Goal: Task Accomplishment & Management: Complete application form

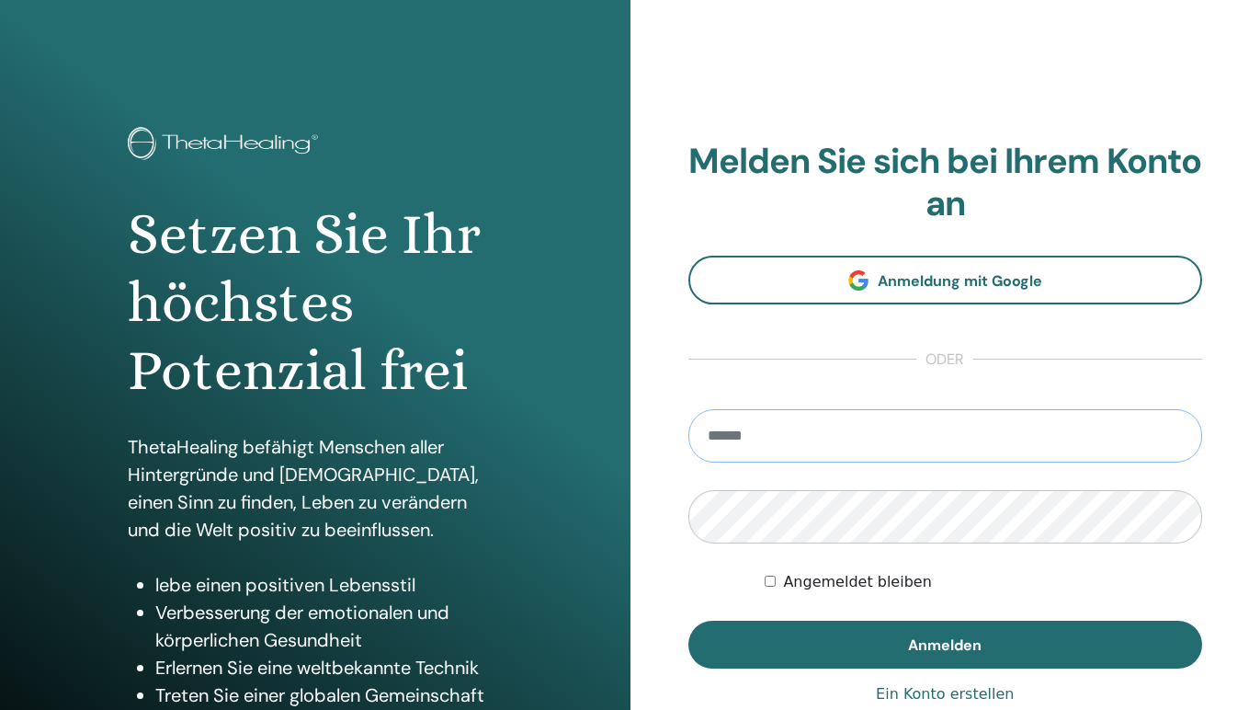
type input "**********"
click at [945, 643] on button "Anmelden" at bounding box center [946, 644] width 515 height 48
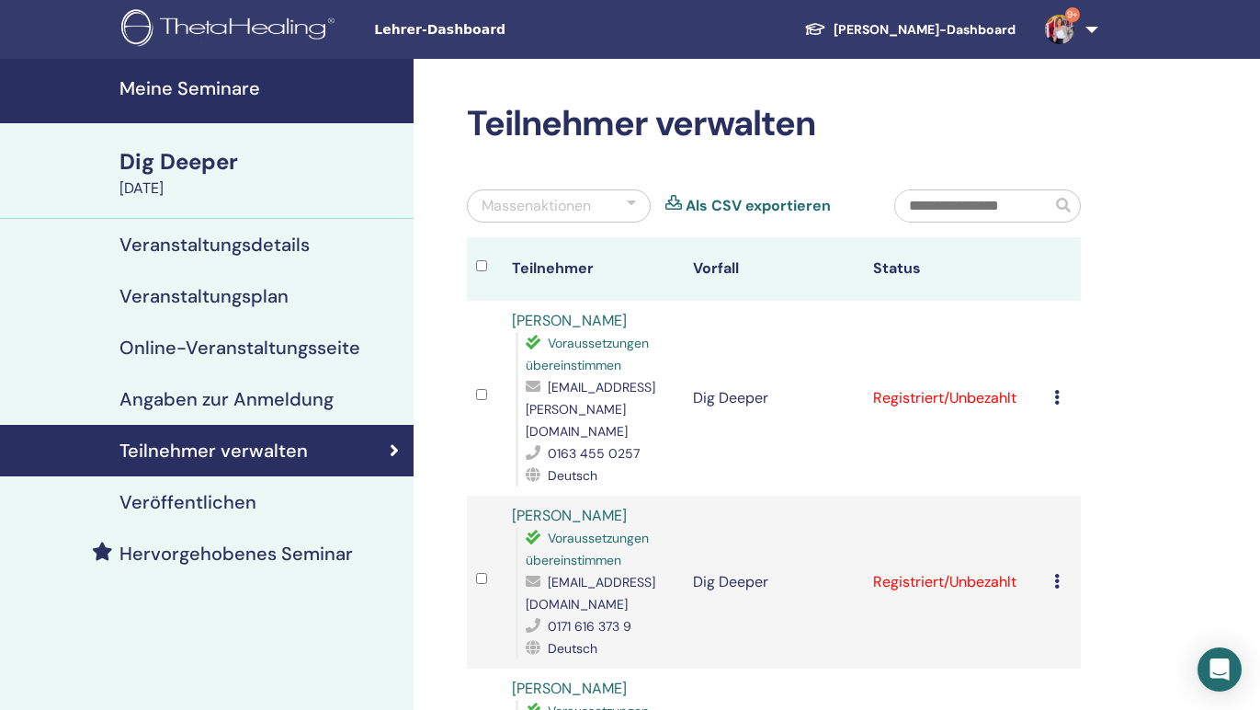
scroll to position [236, 0]
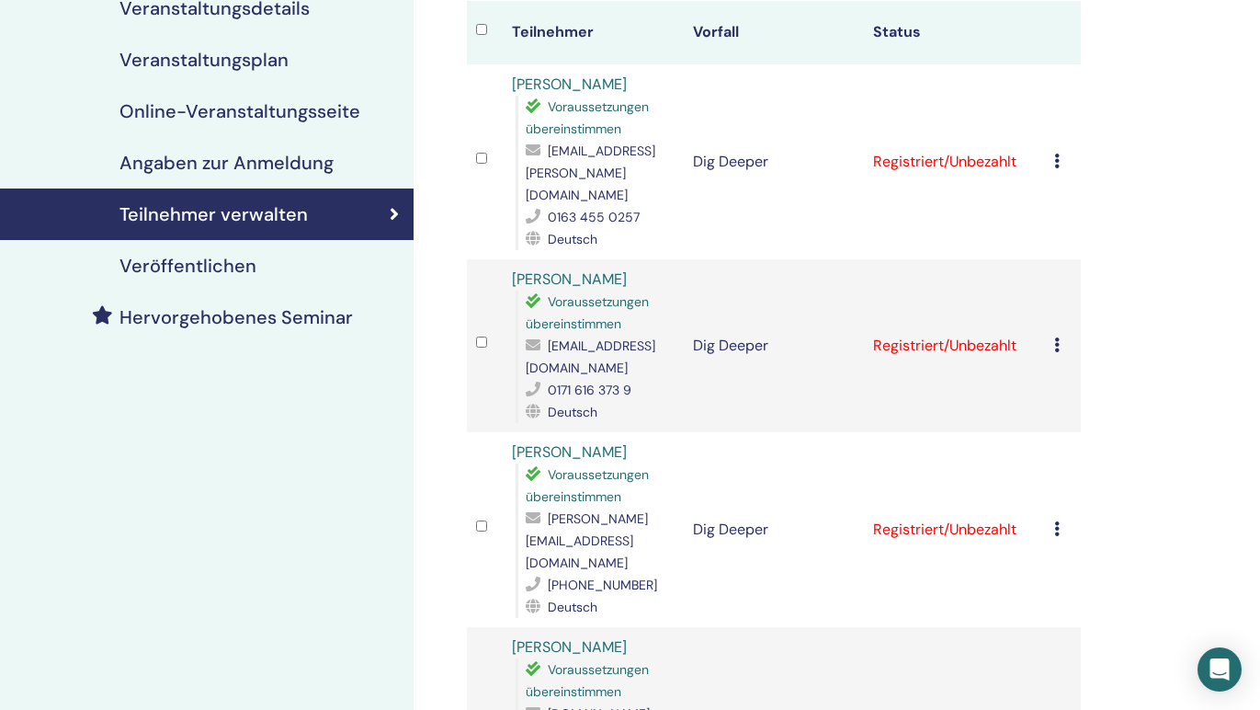
click at [1056, 337] on icon at bounding box center [1057, 344] width 6 height 15
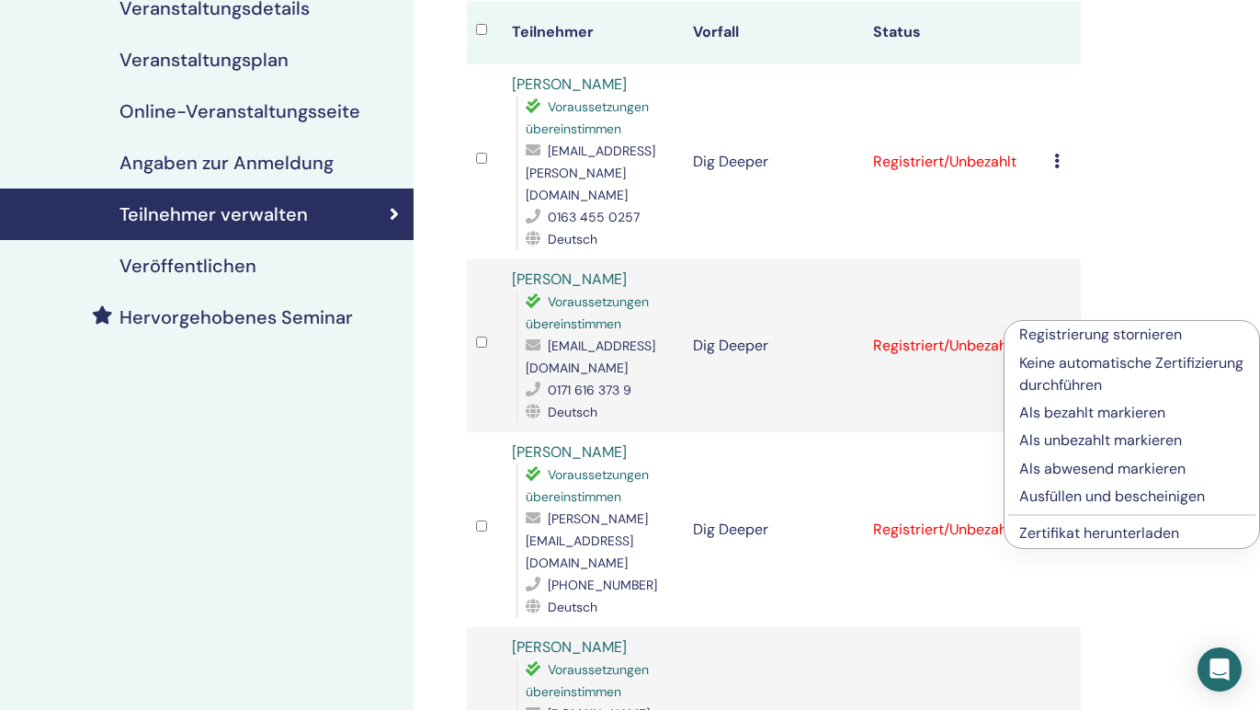
click at [1110, 496] on p "Ausfüllen und bescheinigen" at bounding box center [1131, 496] width 225 height 22
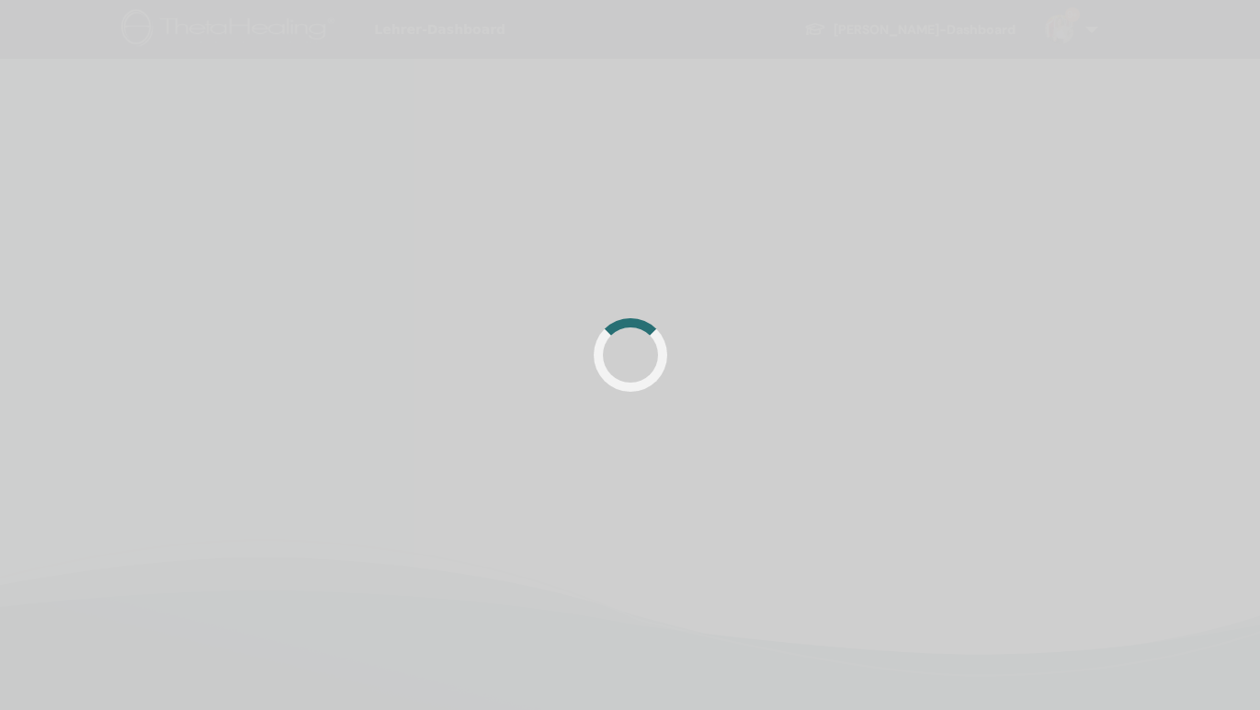
scroll to position [236, 0]
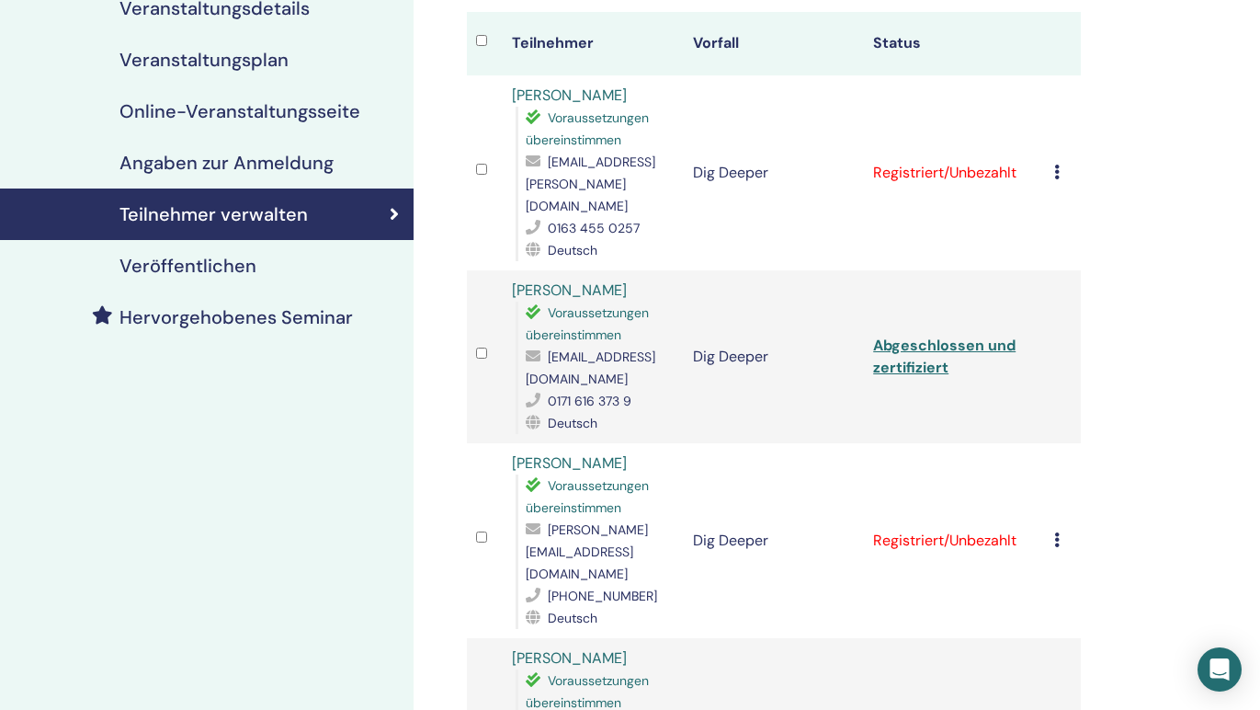
click at [1051, 507] on td "Registrierung stornieren Keine automatische Zertifizierung durchführen Als beza…" at bounding box center [1063, 540] width 36 height 195
click at [1060, 529] on div "Registrierung stornieren Keine automatische Zertifizierung durchführen Als beza…" at bounding box center [1062, 540] width 17 height 22
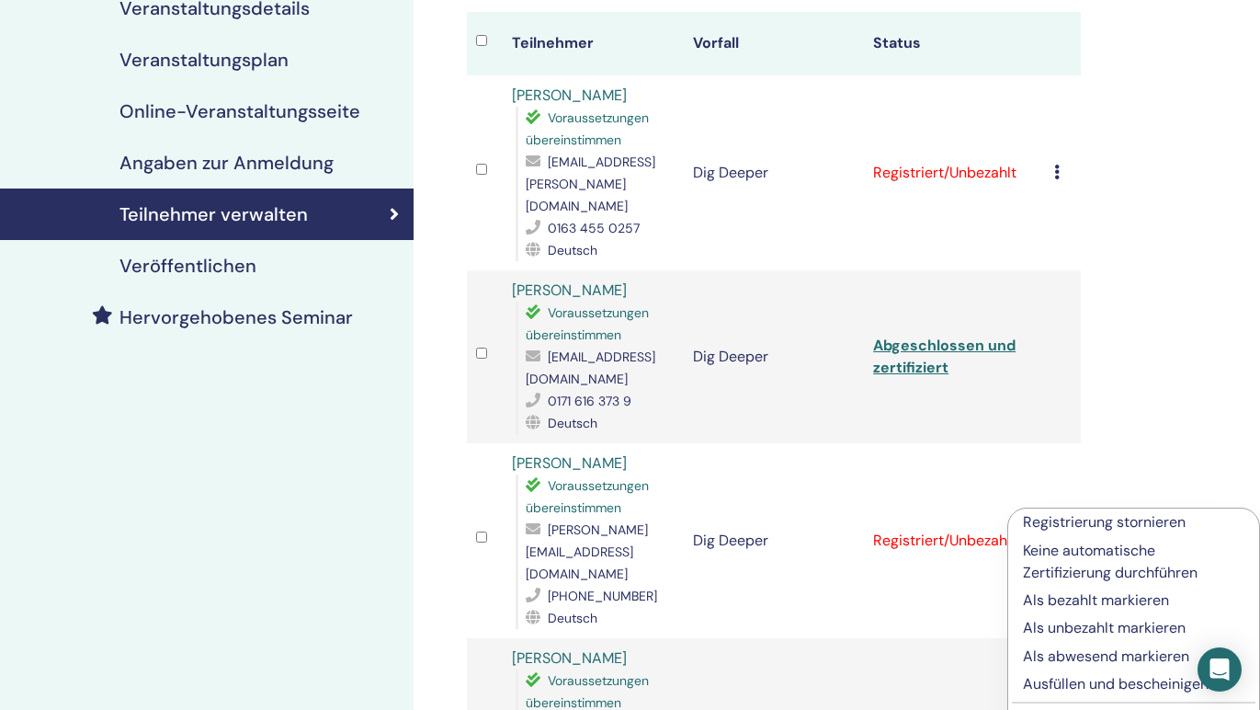
click at [1062, 682] on p "Ausfüllen und bescheinigen" at bounding box center [1134, 684] width 222 height 22
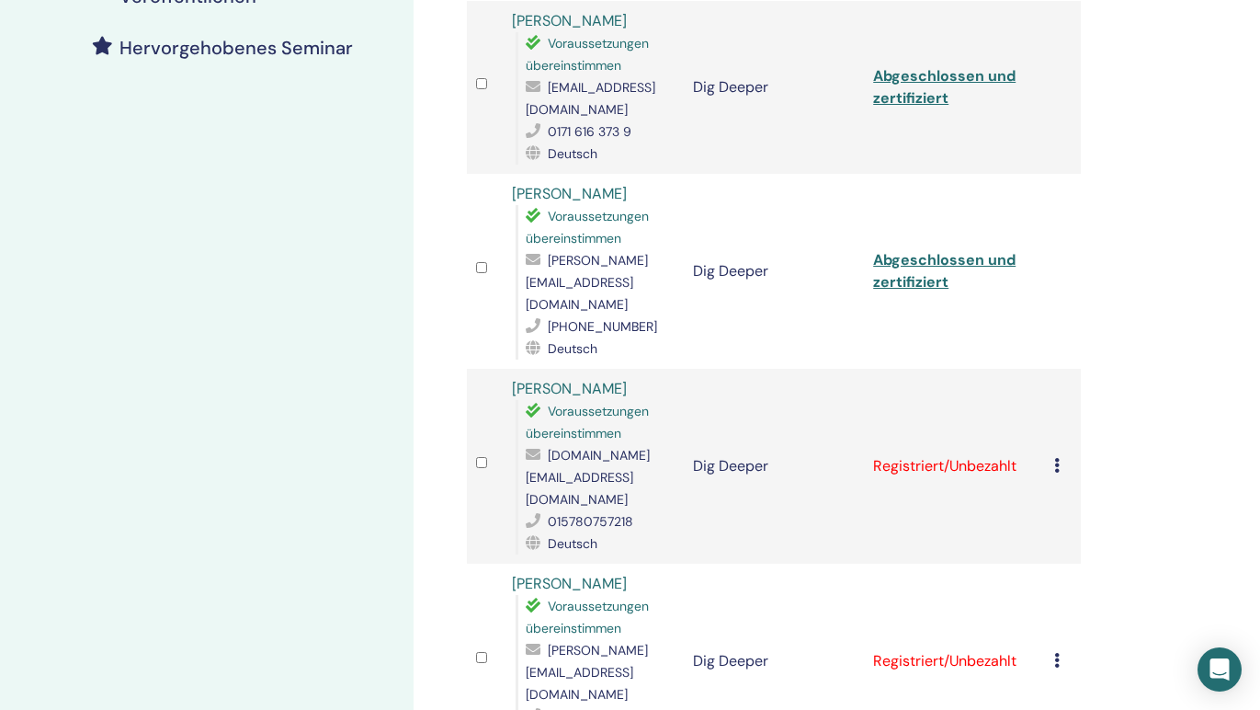
scroll to position [817, 0]
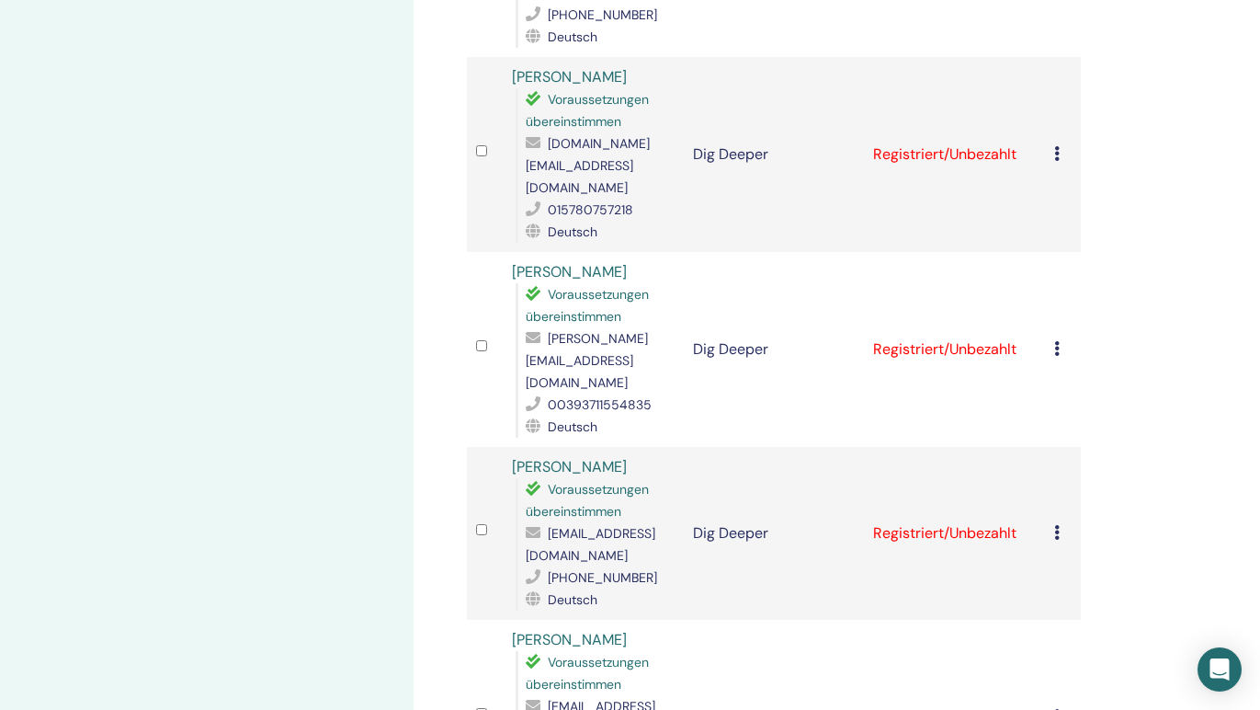
click at [1056, 88] on td "Registrierung stornieren Keine automatische Zertifizierung durchführen Als beza…" at bounding box center [1063, 154] width 36 height 195
click at [1056, 146] on icon at bounding box center [1057, 153] width 6 height 15
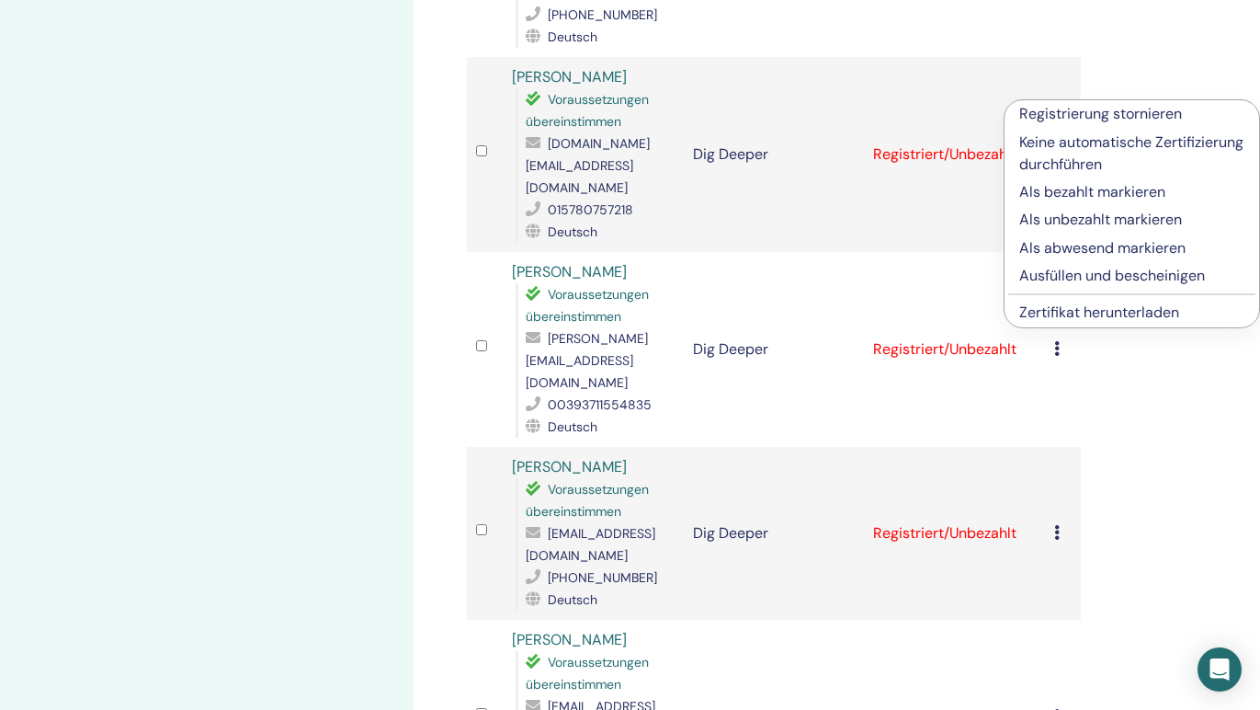
click at [1065, 270] on p "Ausfüllen und bescheinigen" at bounding box center [1131, 276] width 225 height 22
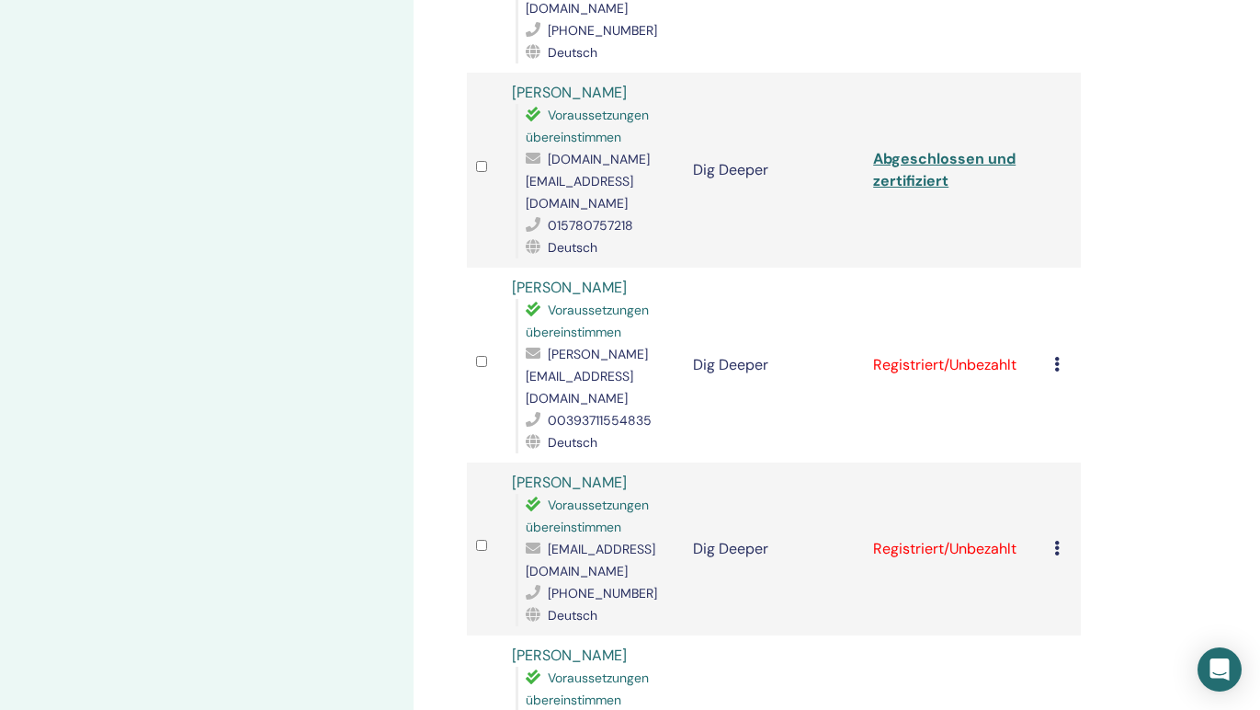
scroll to position [1100, 0]
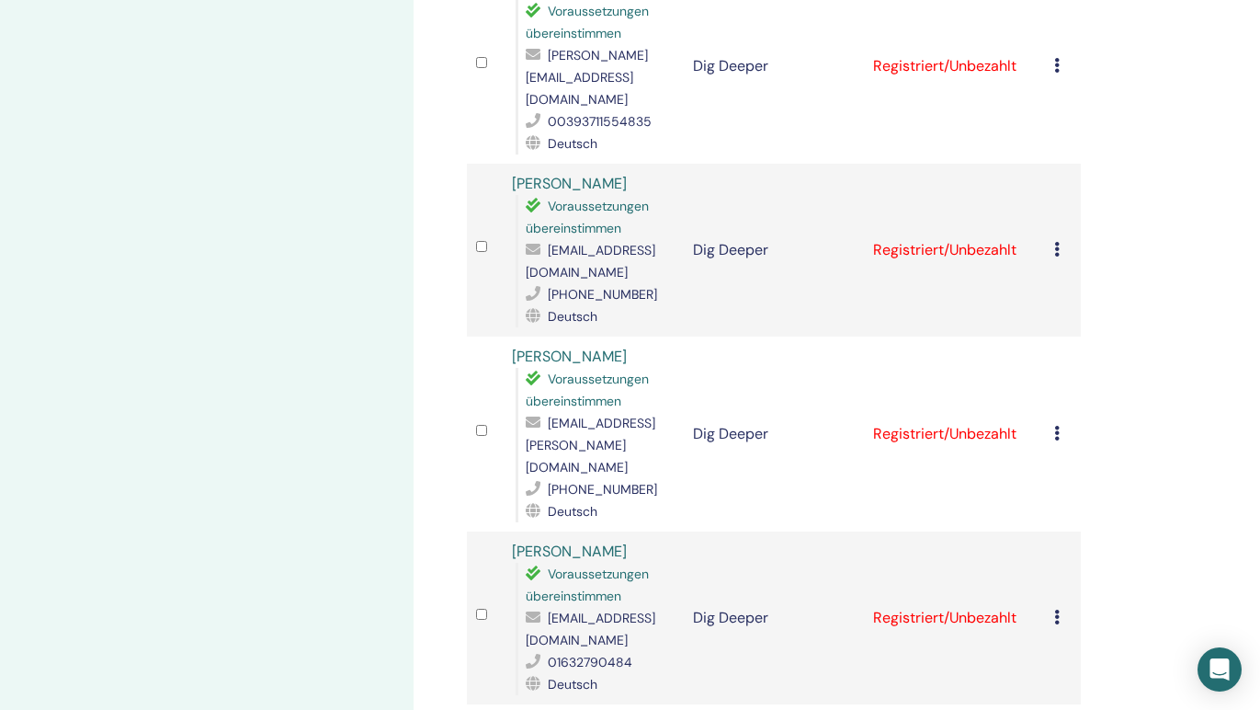
click at [1056, 242] on icon at bounding box center [1057, 249] width 6 height 15
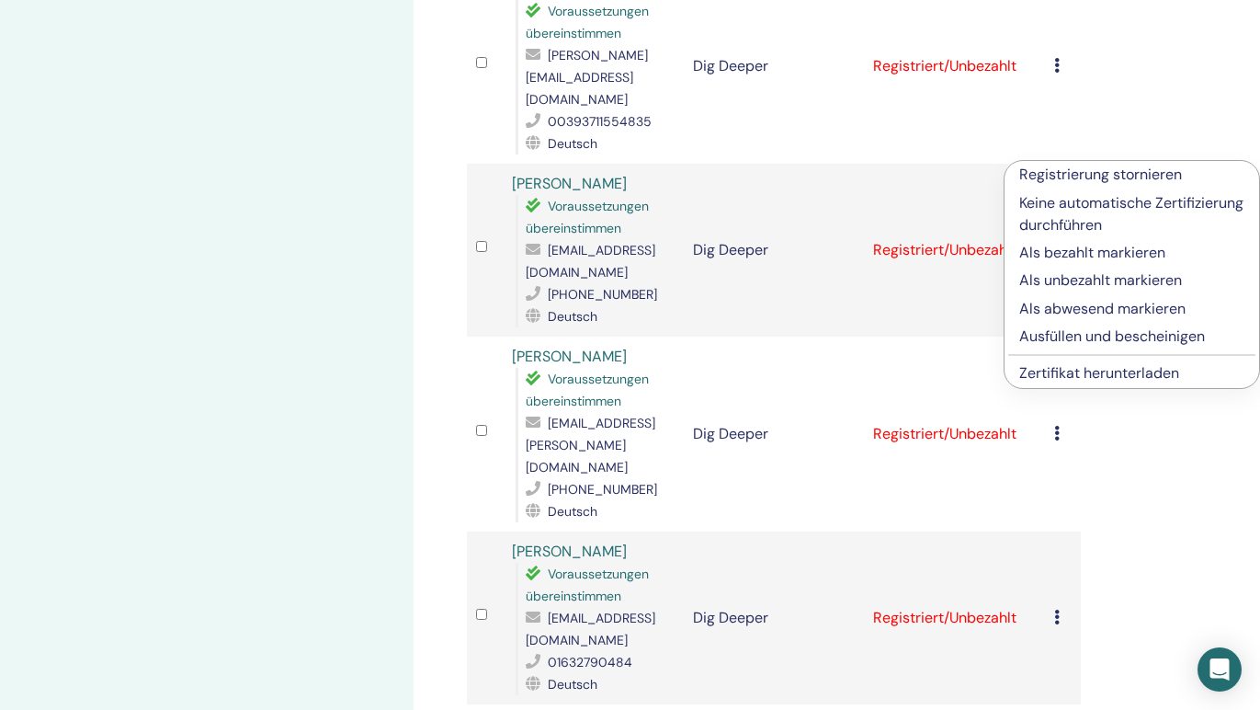
click at [1084, 336] on p "Ausfüllen und bescheinigen" at bounding box center [1131, 336] width 225 height 22
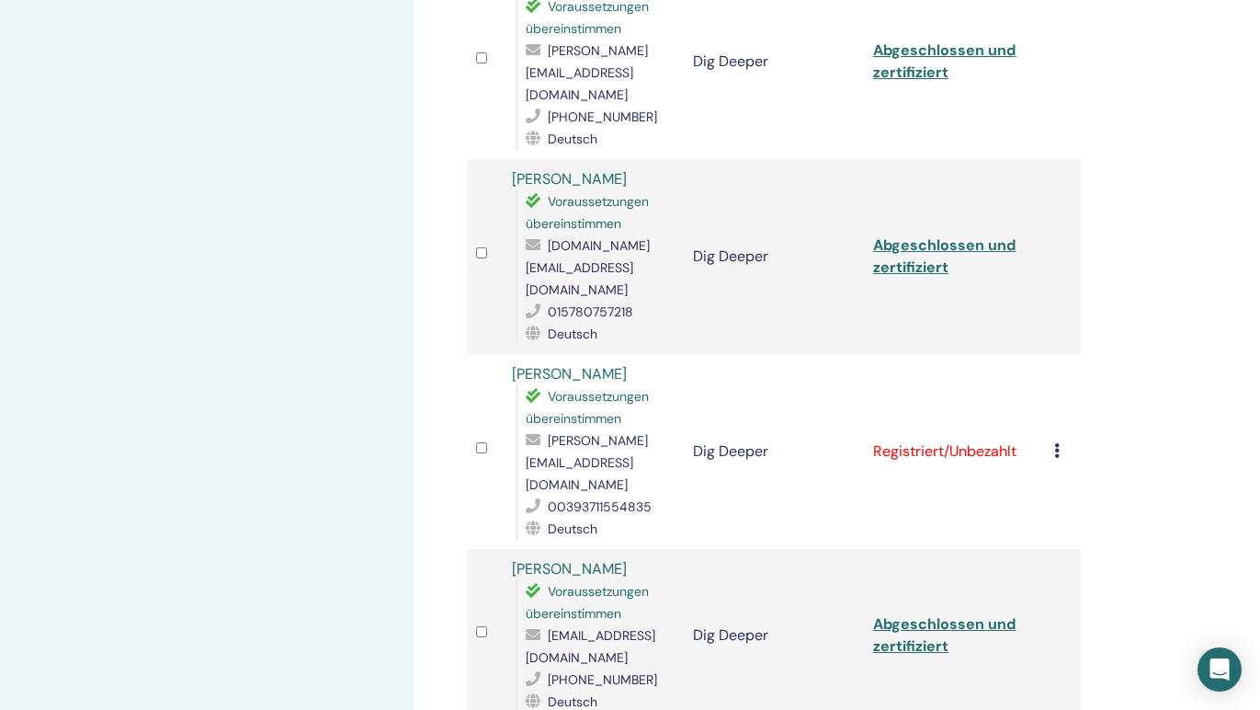
scroll to position [1006, 0]
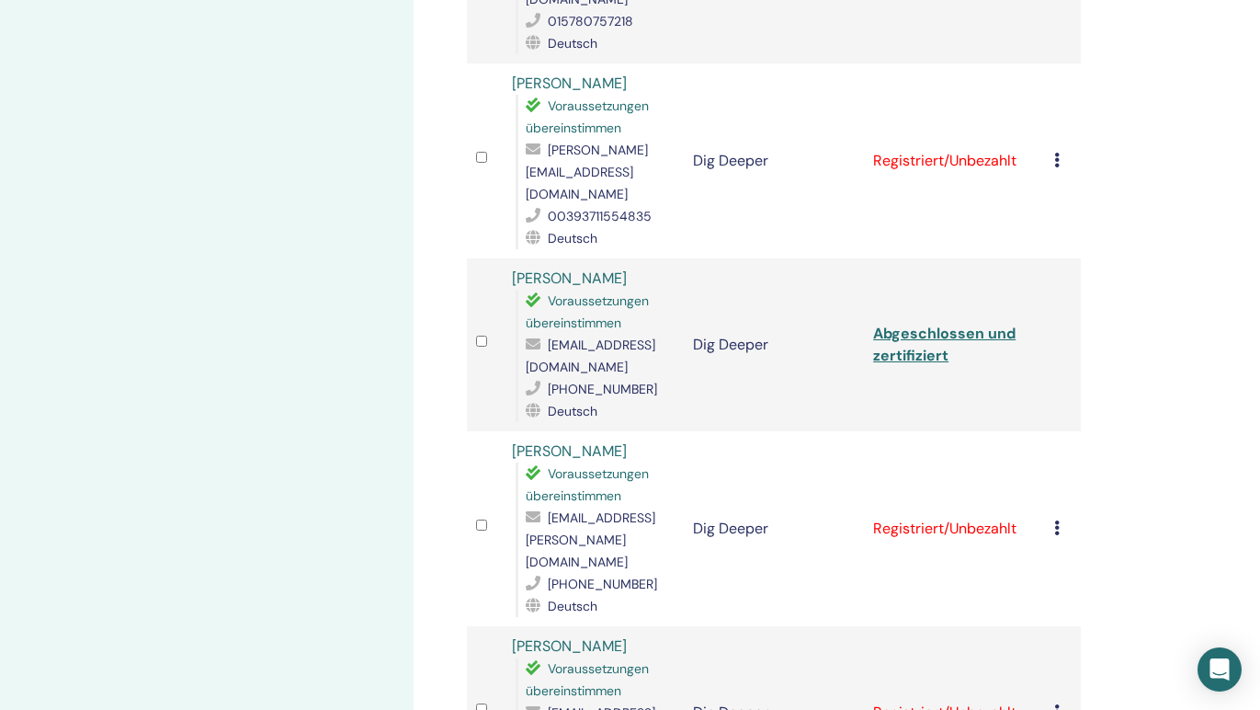
click at [1053, 81] on td "Registrierung stornieren Keine automatische Zertifizierung durchführen Als beza…" at bounding box center [1063, 160] width 36 height 195
click at [1056, 153] on icon at bounding box center [1057, 160] width 6 height 15
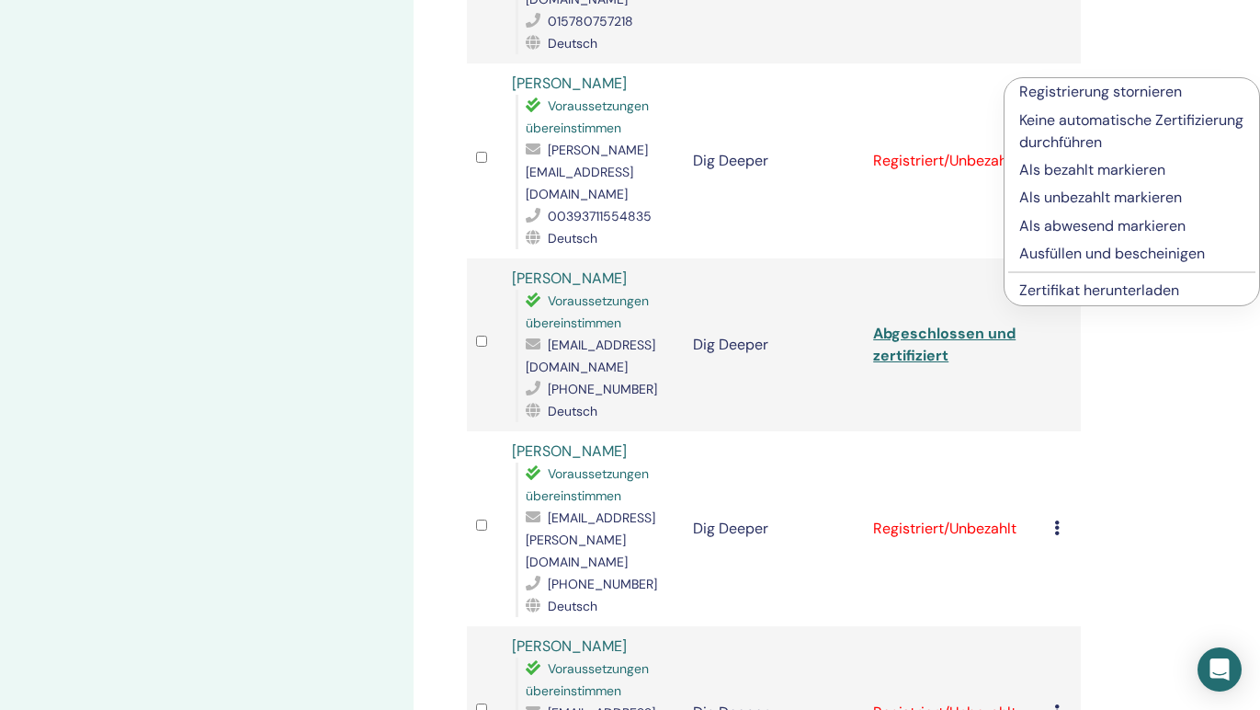
click at [1060, 257] on p "Ausfüllen und bescheinigen" at bounding box center [1131, 254] width 225 height 22
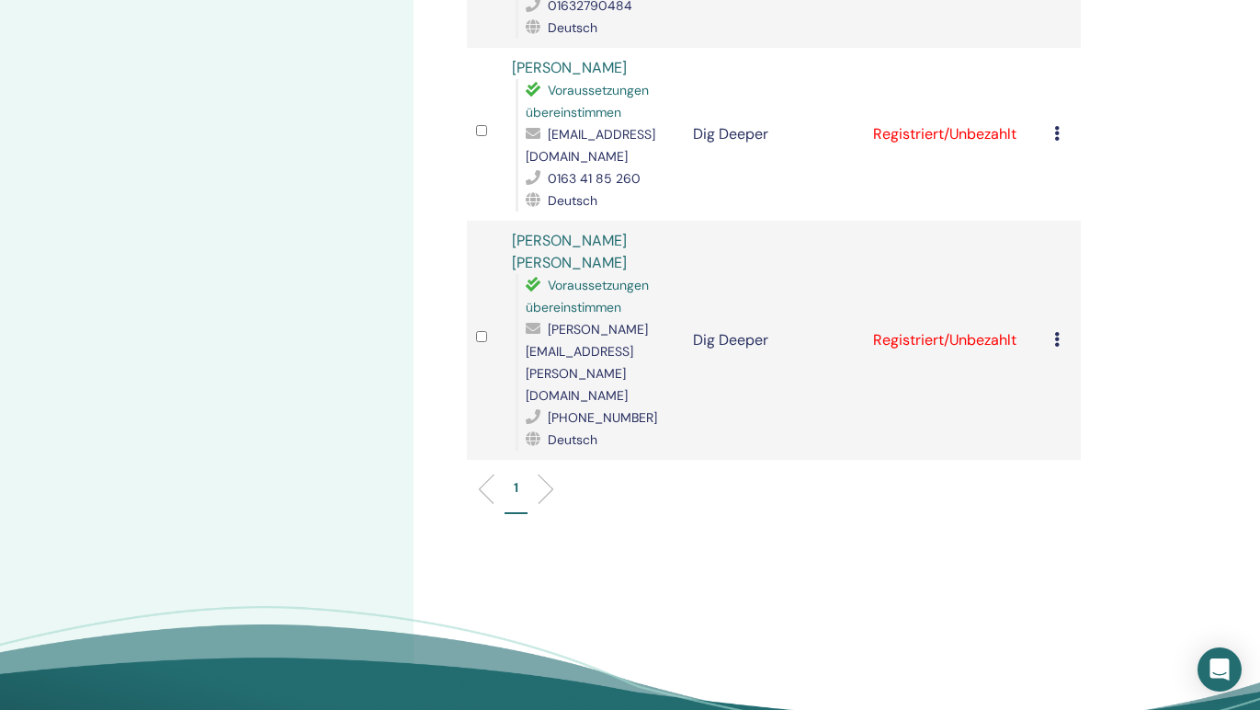
scroll to position [1558, 0]
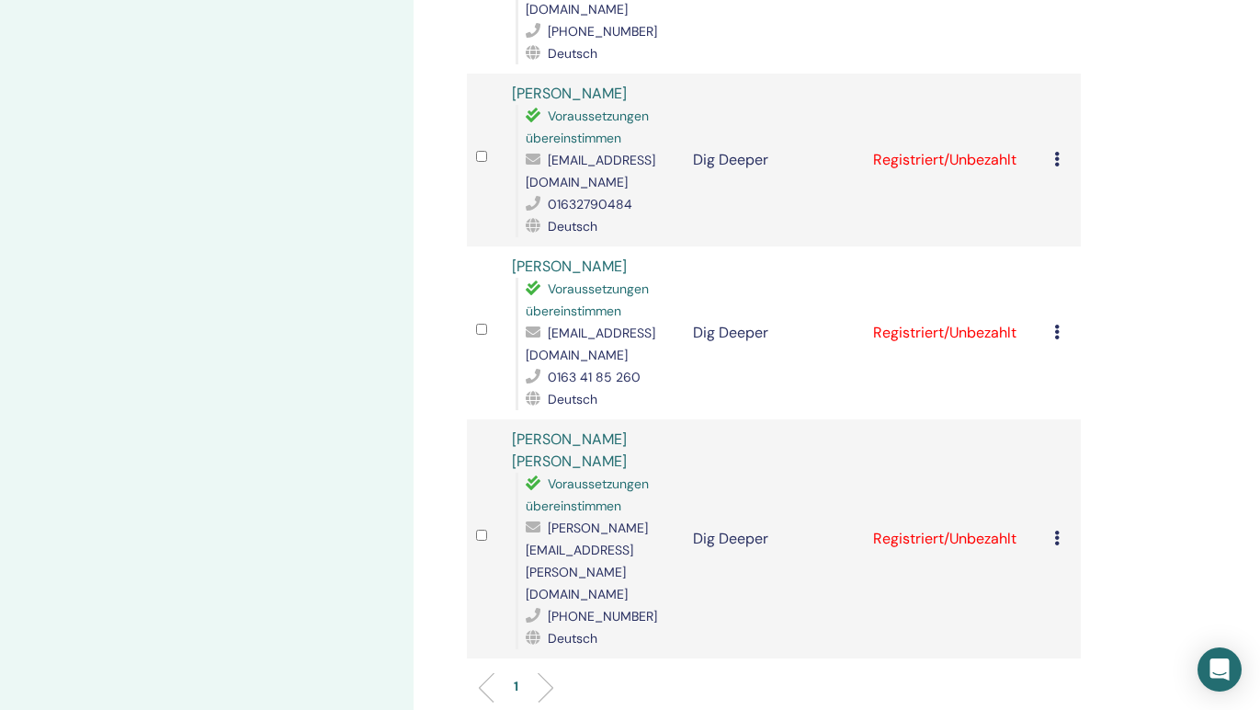
click at [1056, 530] on icon at bounding box center [1057, 537] width 6 height 15
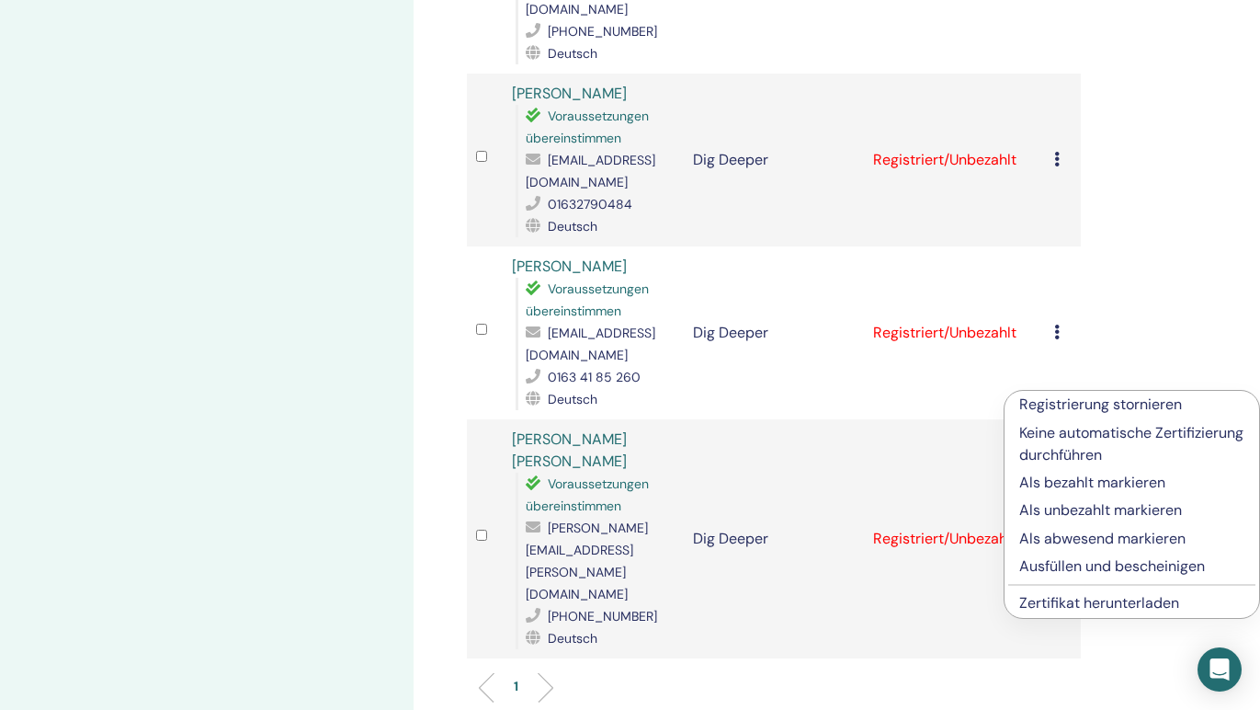
click at [1067, 561] on p "Ausfüllen und bescheinigen" at bounding box center [1131, 566] width 225 height 22
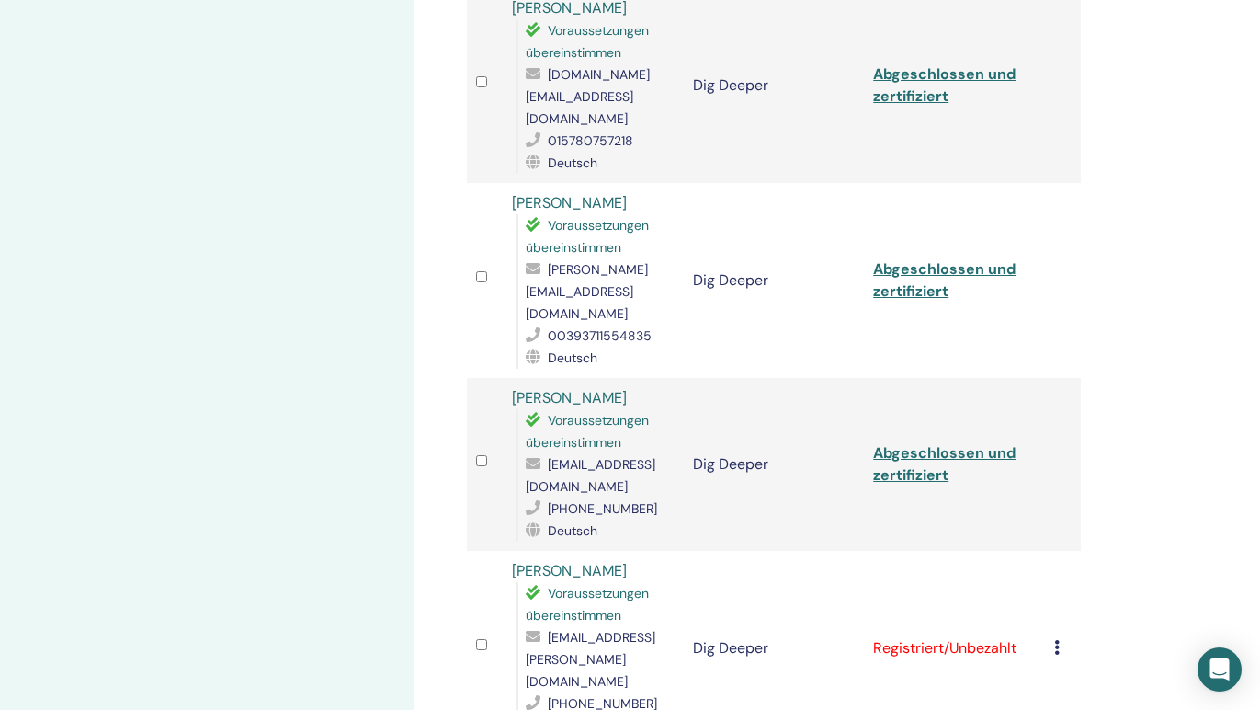
scroll to position [1312, 0]
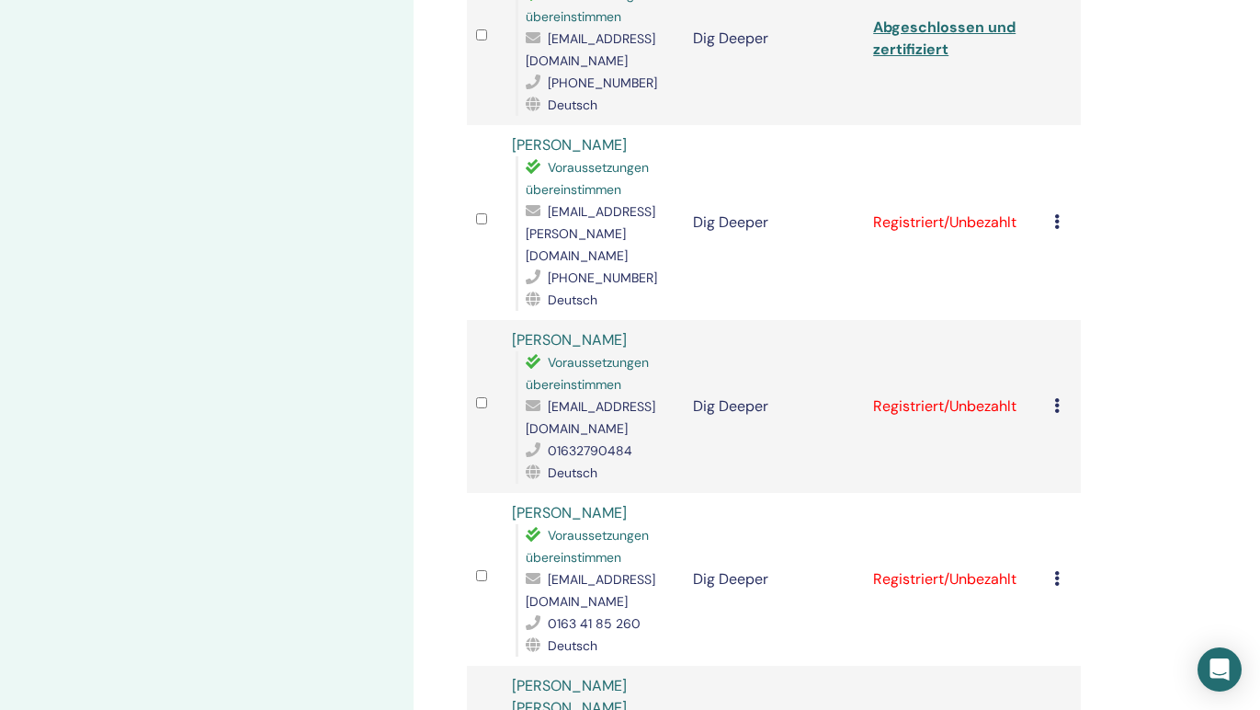
click at [1058, 571] on icon at bounding box center [1057, 578] width 6 height 15
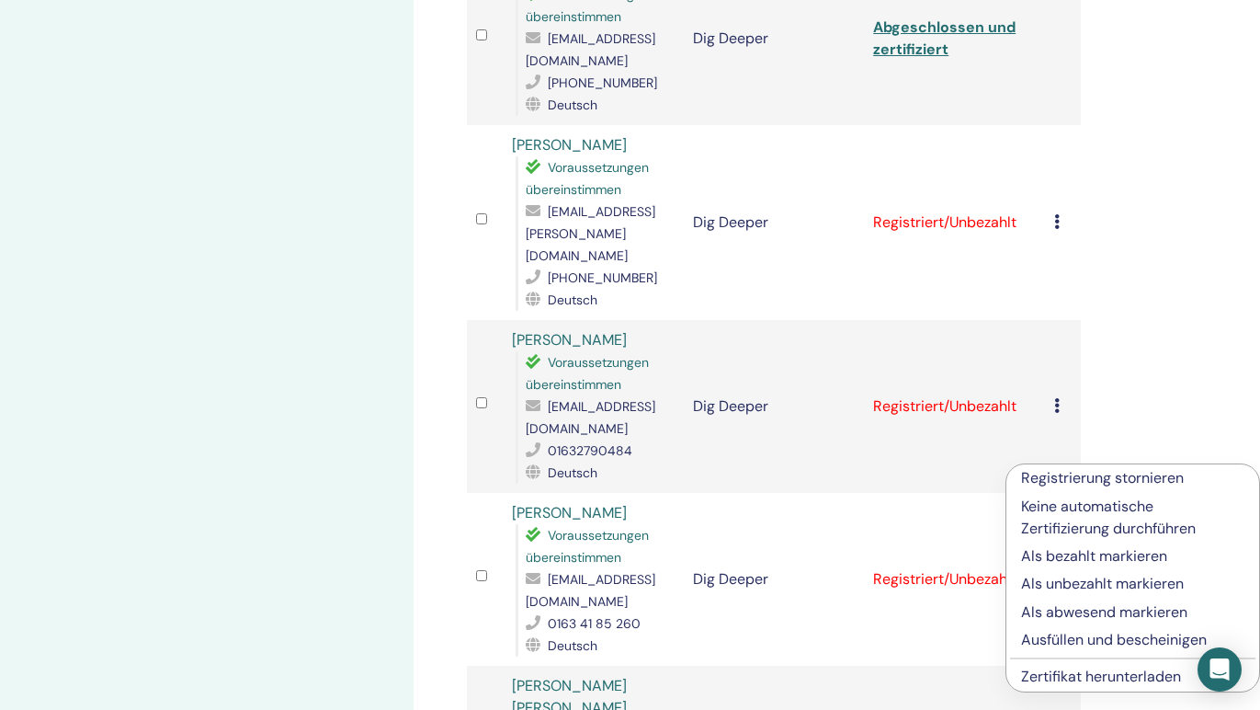
click at [1080, 643] on p "Ausfüllen und bescheinigen" at bounding box center [1132, 640] width 223 height 22
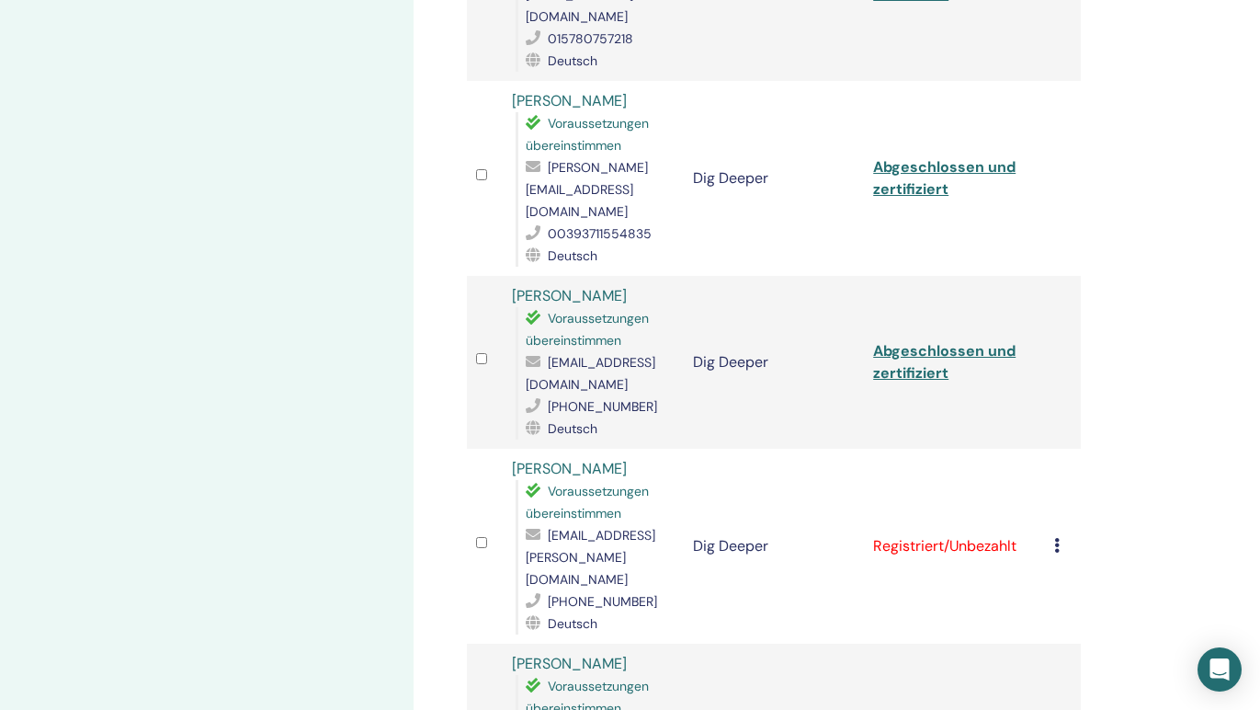
scroll to position [992, 0]
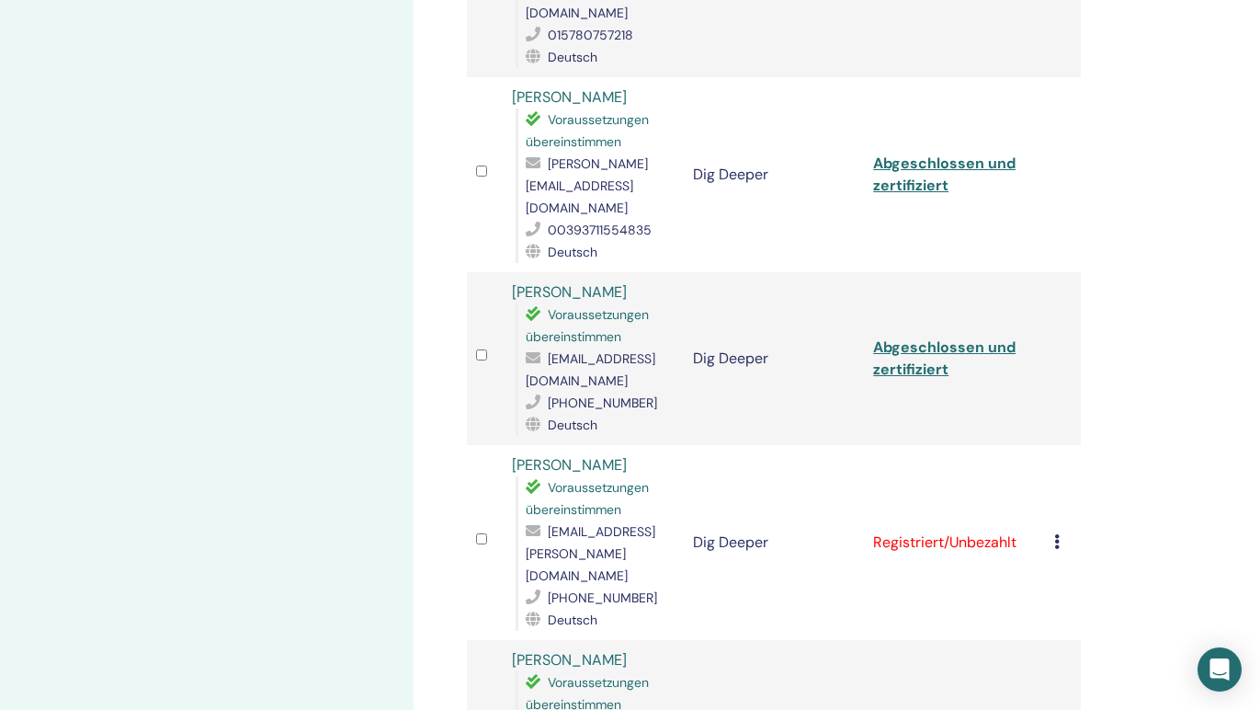
click at [1056, 534] on icon at bounding box center [1057, 541] width 6 height 15
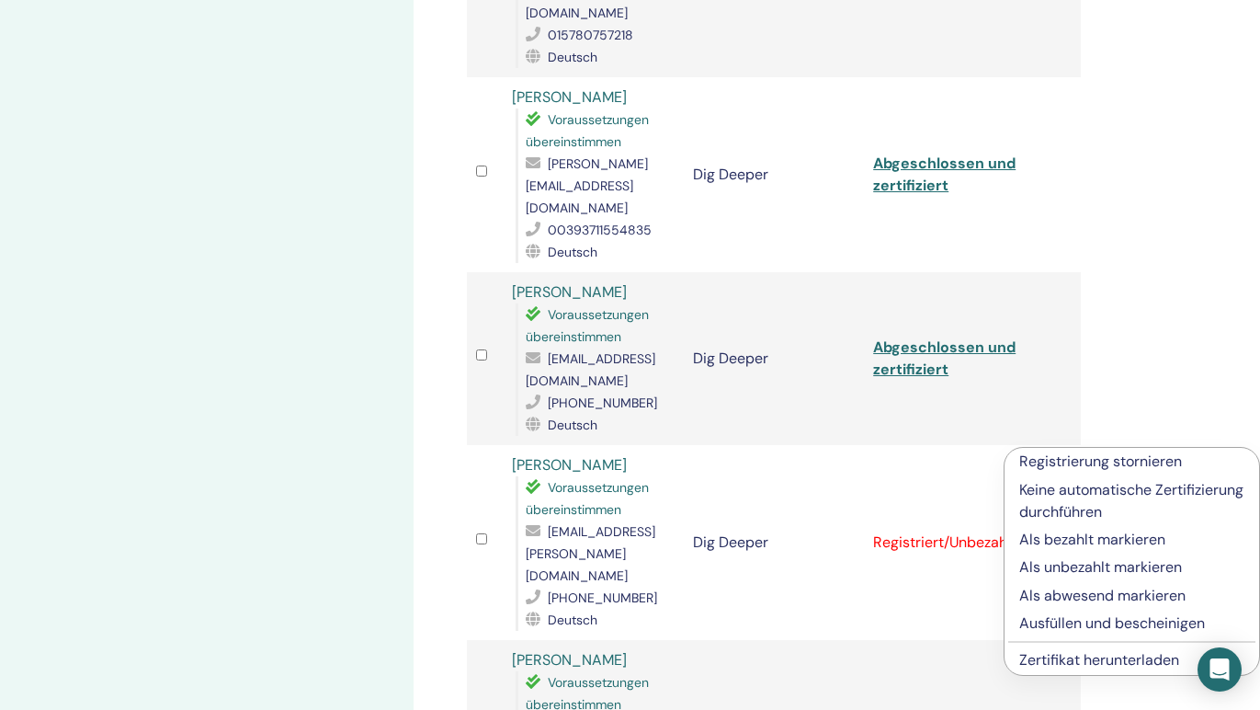
click at [1084, 625] on p "Ausfüllen und bescheinigen" at bounding box center [1131, 623] width 225 height 22
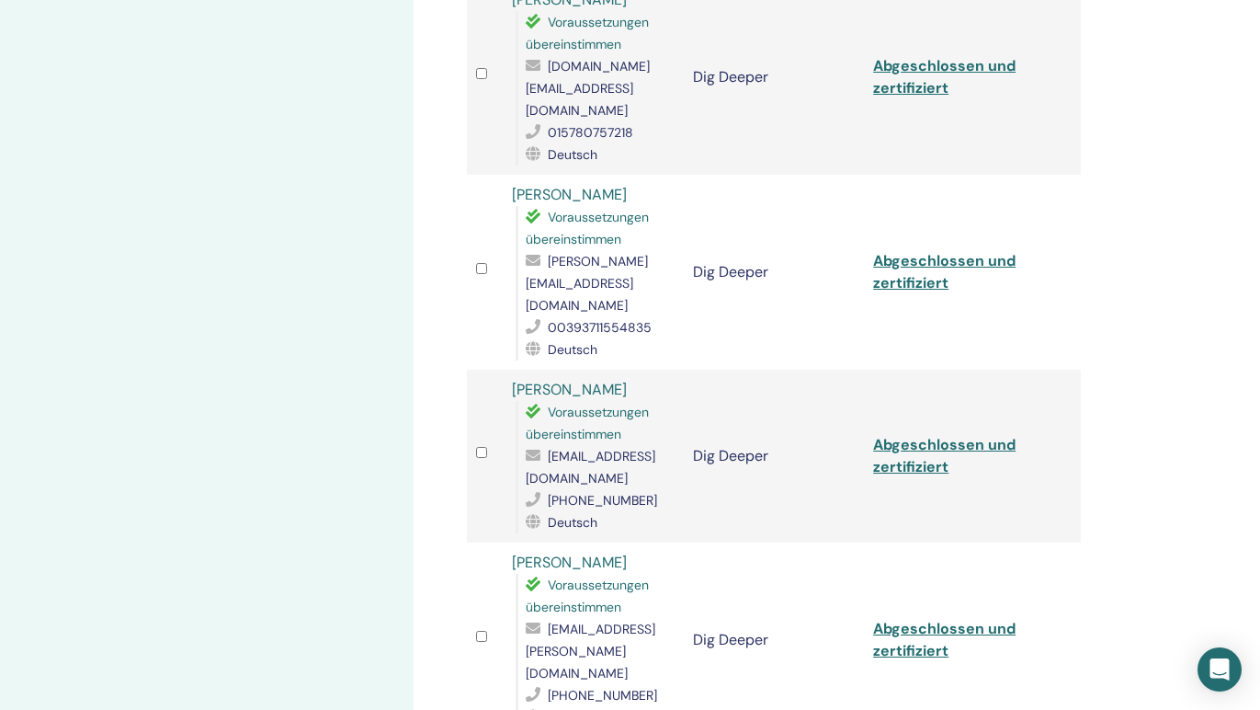
scroll to position [1269, 0]
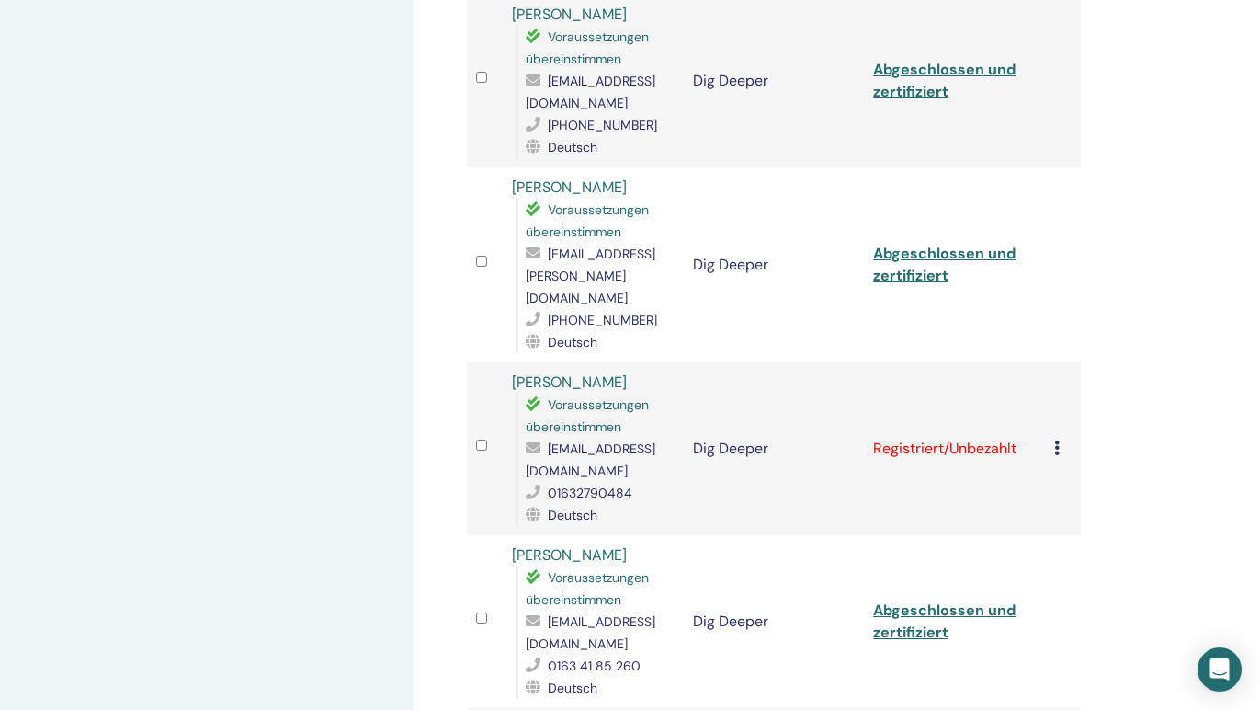
click at [1056, 440] on icon at bounding box center [1057, 447] width 6 height 15
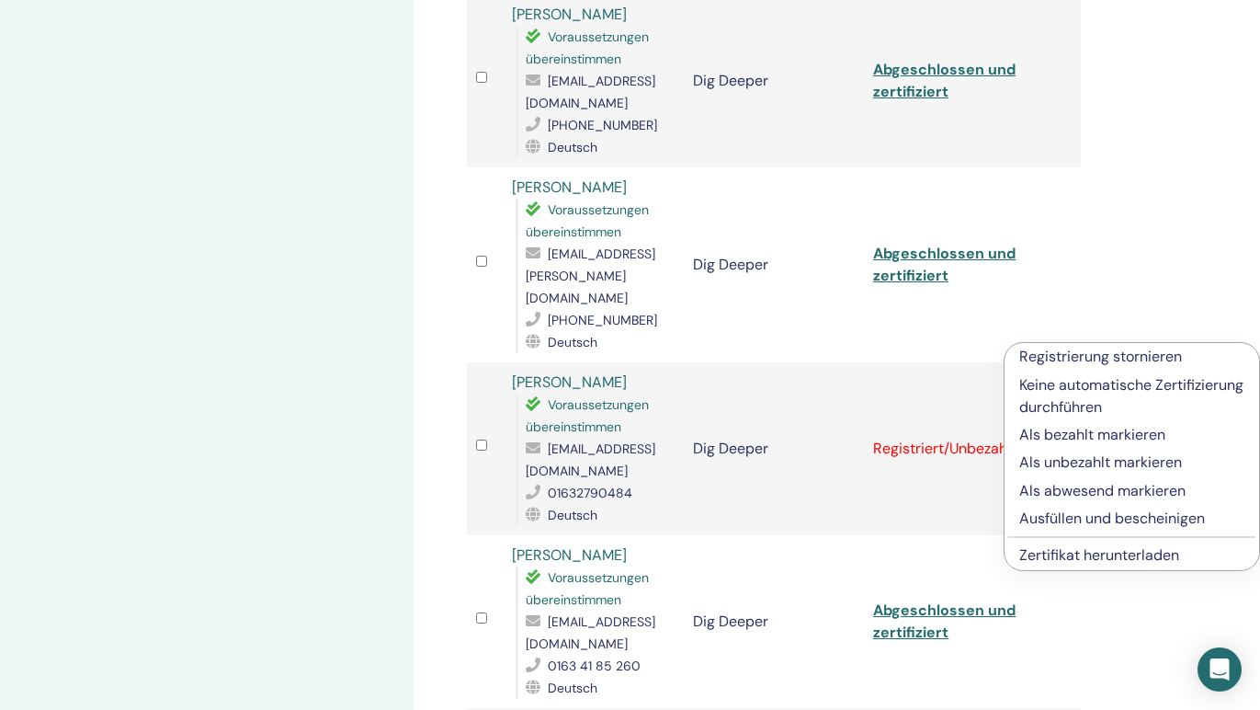
click at [1069, 518] on p "Ausfüllen und bescheinigen" at bounding box center [1131, 518] width 225 height 22
